Goal: Transaction & Acquisition: Book appointment/travel/reservation

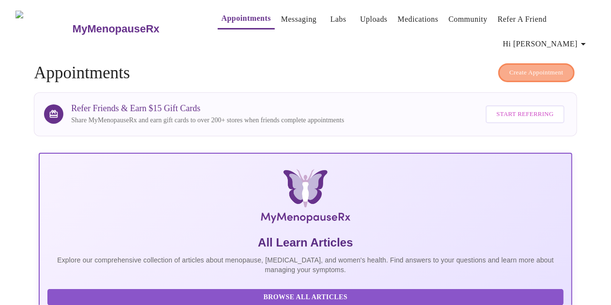
click at [525, 70] on span "Create Appointment" at bounding box center [536, 72] width 54 height 11
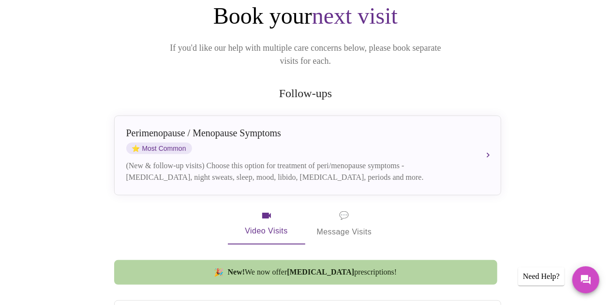
scroll to position [126, 0]
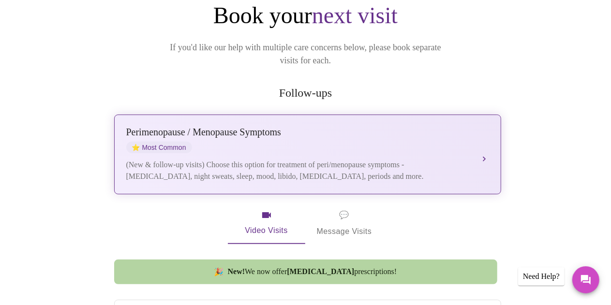
click at [452, 138] on div "[MEDICAL_DATA] / Menopause Symptoms ⭐ Most Common" at bounding box center [297, 140] width 343 height 27
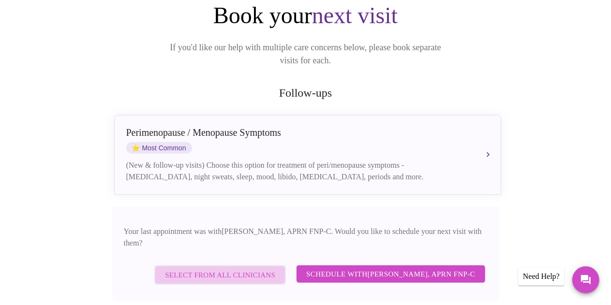
click at [252, 269] on span "Select from All Clinicians" at bounding box center [220, 275] width 110 height 13
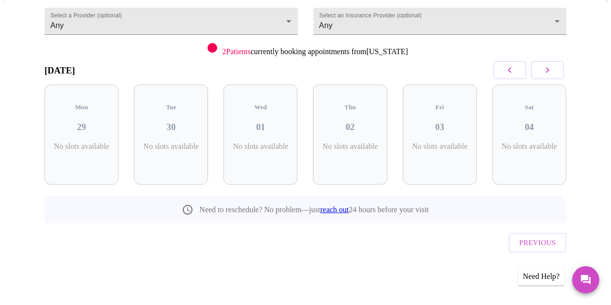
scroll to position [88, 0]
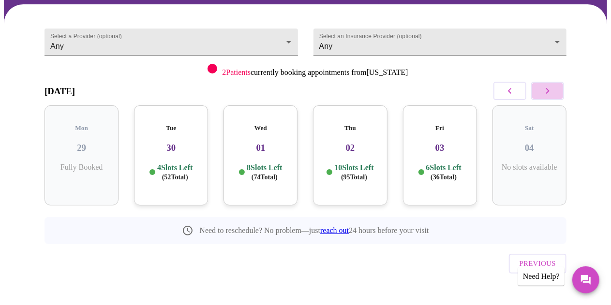
click at [558, 92] on button "button" at bounding box center [547, 91] width 33 height 18
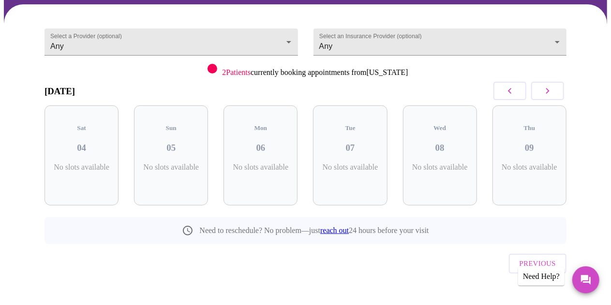
click at [558, 92] on button "button" at bounding box center [547, 91] width 33 height 18
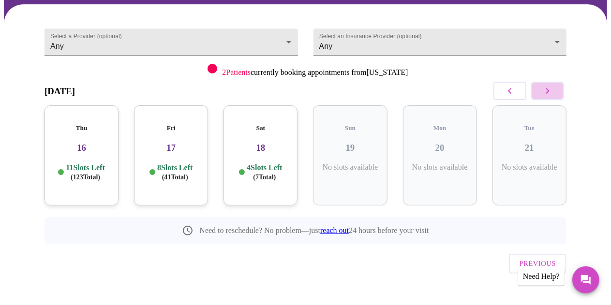
click at [558, 92] on button "button" at bounding box center [547, 91] width 33 height 18
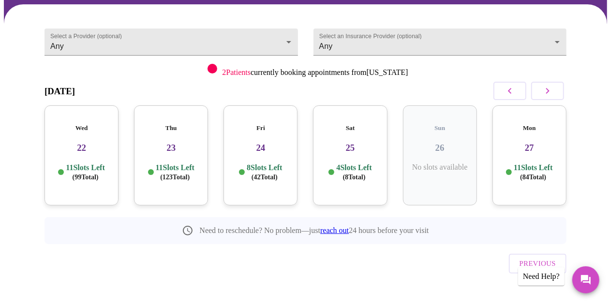
click at [590, 143] on div "Select a Provider (optional) Any Any Select an Insurance Provider (optional) An…" at bounding box center [305, 163] width 603 height 318
click at [178, 163] on p "11 Slots Left ( 123 Total)" at bounding box center [175, 172] width 39 height 19
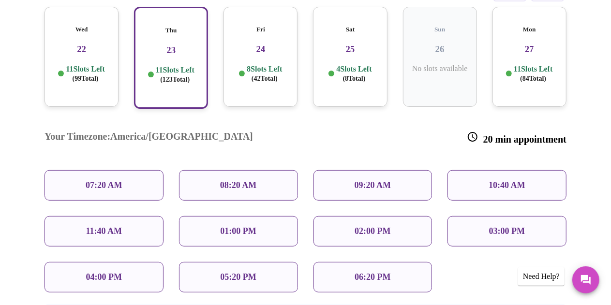
scroll to position [187, 0]
click at [224, 226] on p "01:00 PM" at bounding box center [238, 231] width 36 height 10
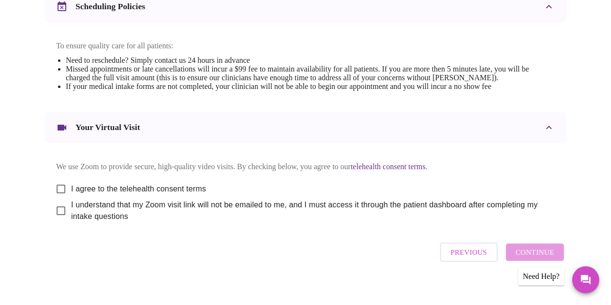
scroll to position [412, 0]
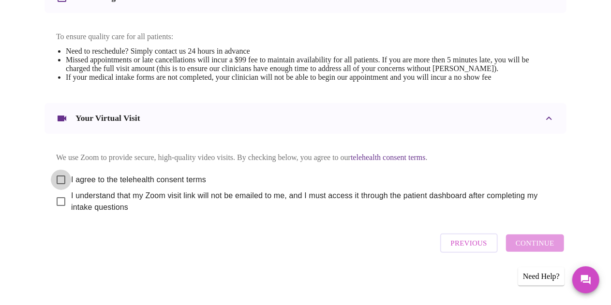
click at [57, 176] on input "I agree to the telehealth consent terms" at bounding box center [61, 180] width 20 height 20
checkbox input "true"
click at [56, 201] on input "I understand that my Zoom visit link will not be emailed to me, and I must acce…" at bounding box center [61, 202] width 20 height 20
checkbox input "true"
click at [539, 247] on span "Continue" at bounding box center [535, 243] width 39 height 13
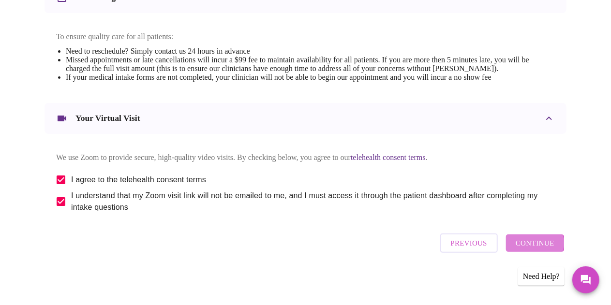
scroll to position [119, 0]
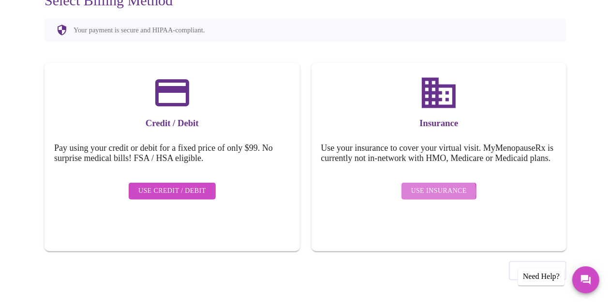
click at [435, 195] on span "Use Insurance" at bounding box center [439, 191] width 56 height 12
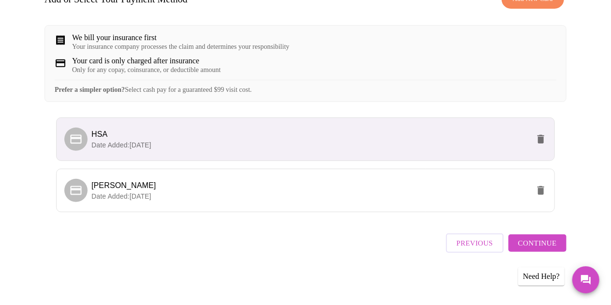
scroll to position [178, 0]
click at [177, 197] on p "Date Added: [DATE]" at bounding box center [310, 197] width 438 height 10
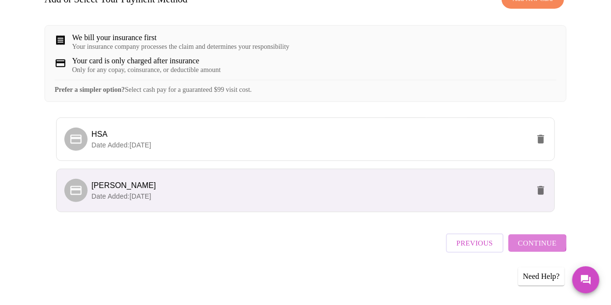
click at [538, 246] on span "Continue" at bounding box center [537, 243] width 39 height 13
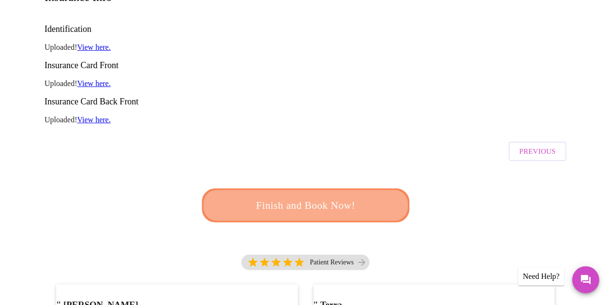
click at [345, 197] on span "Finish and Book Now!" at bounding box center [305, 206] width 179 height 18
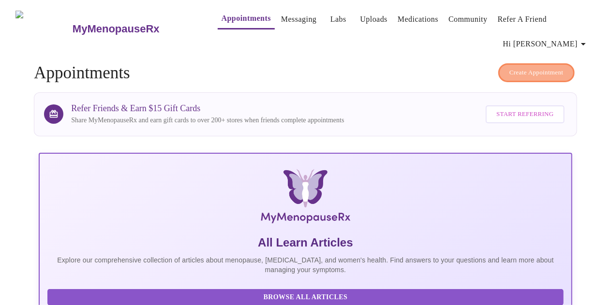
click at [533, 72] on span "Create Appointment" at bounding box center [536, 72] width 54 height 11
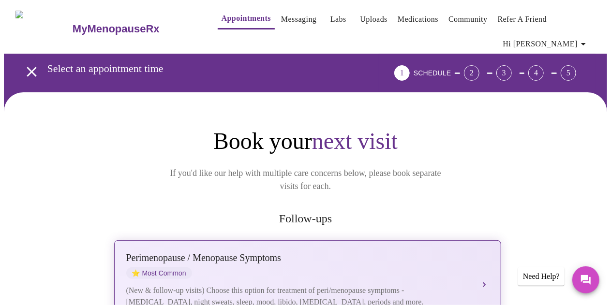
click at [327, 252] on div "[MEDICAL_DATA] / Menopause Symptoms ⭐ Most Common" at bounding box center [297, 265] width 343 height 27
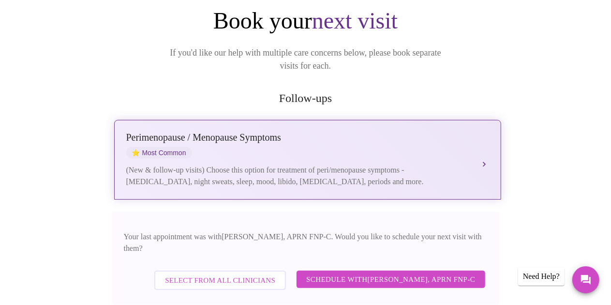
scroll to position [123, 0]
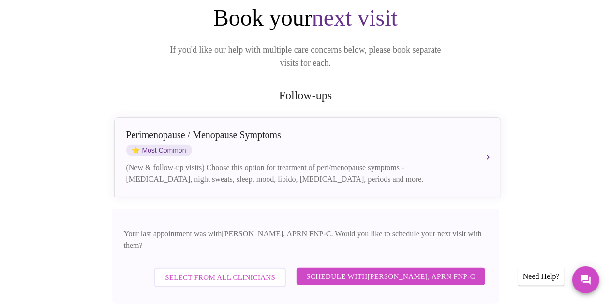
click at [249, 266] on div "Select from All Clinicians" at bounding box center [220, 277] width 136 height 29
click at [255, 271] on span "Select from All Clinicians" at bounding box center [220, 277] width 110 height 13
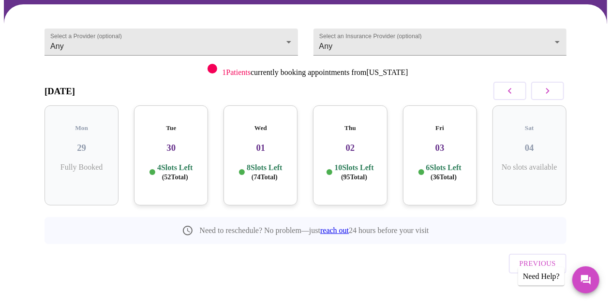
click at [272, 151] on div "Wed 01 8 Slots Left ( 74 Total)" at bounding box center [260, 155] width 74 height 100
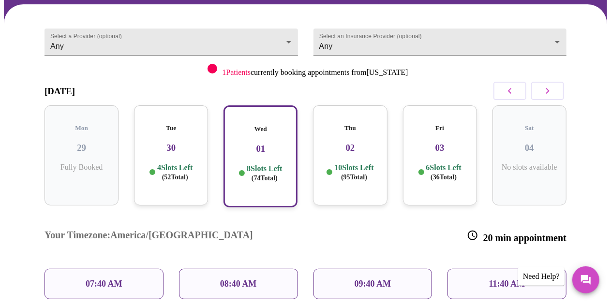
click at [266, 269] on div "08:40 AM" at bounding box center [238, 284] width 119 height 30
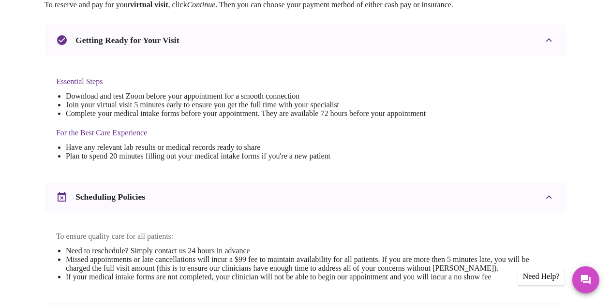
scroll to position [412, 0]
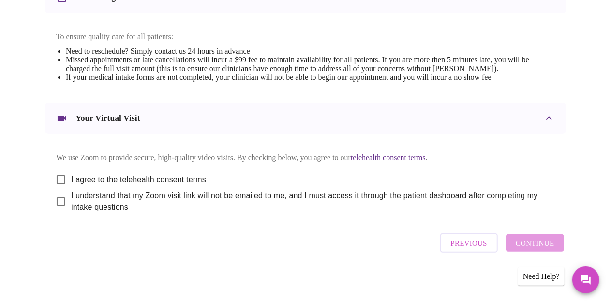
click at [71, 175] on span "I agree to the telehealth consent terms" at bounding box center [138, 180] width 135 height 12
click at [69, 175] on input "I agree to the telehealth consent terms" at bounding box center [61, 180] width 20 height 20
checkbox input "true"
click at [55, 201] on input "I understand that my Zoom visit link will not be emailed to me, and I must acce…" at bounding box center [61, 202] width 20 height 20
checkbox input "true"
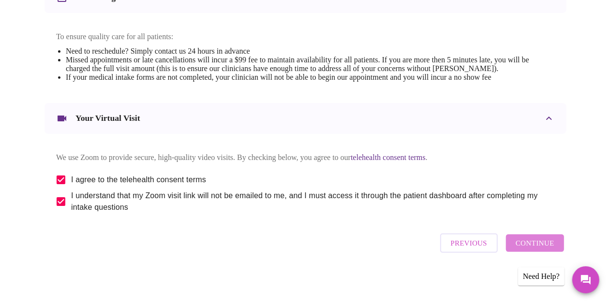
click at [550, 248] on span "Continue" at bounding box center [535, 243] width 39 height 13
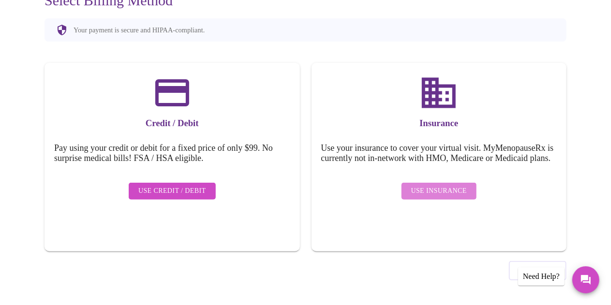
click at [445, 197] on span "Use Insurance" at bounding box center [439, 191] width 56 height 12
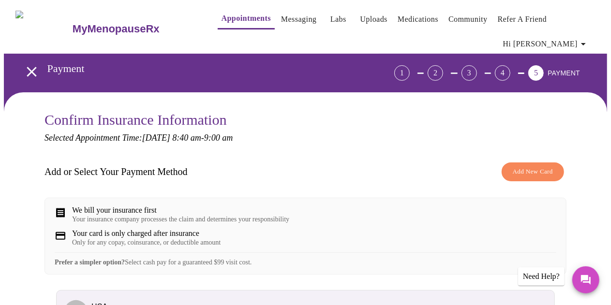
scroll to position [178, 0]
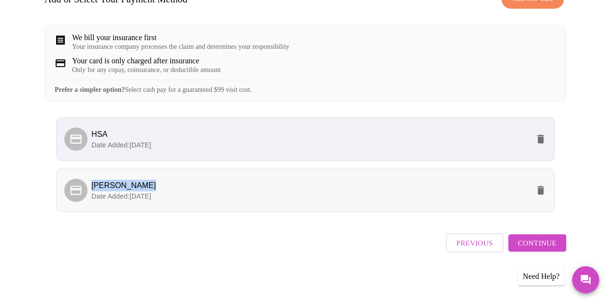
drag, startPoint x: 143, startPoint y: 188, endPoint x: 86, endPoint y: 190, distance: 56.6
click at [86, 190] on li "[PERSON_NAME] Date Added: [DATE]" at bounding box center [305, 191] width 499 height 44
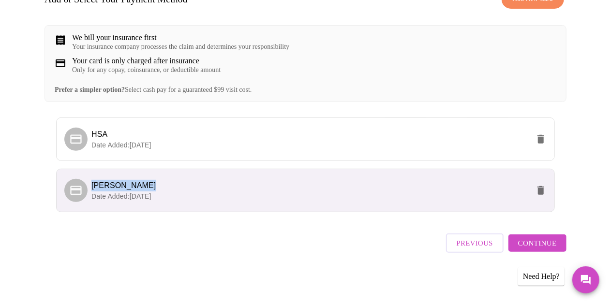
copy span "[PERSON_NAME]"
